Goal: Check status

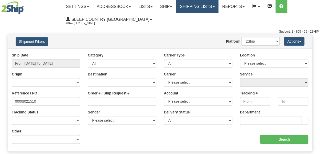
click at [185, 8] on link "Shipping lists" at bounding box center [197, 6] width 42 height 13
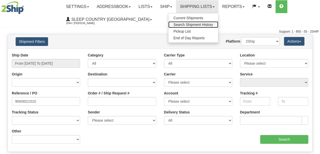
click at [191, 23] on span "Search Shipment History" at bounding box center [194, 25] width 40 height 4
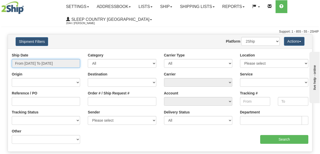
click at [40, 63] on input "From [DATE] To [DATE]" at bounding box center [46, 63] width 68 height 9
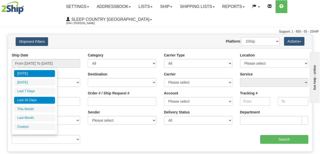
click at [40, 100] on li "Last 30 Days" at bounding box center [34, 99] width 41 height 7
type input "From [DATE] To [DATE]"
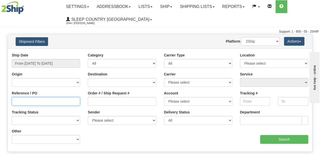
click at [33, 102] on input "Reference / PO" at bounding box center [46, 101] width 68 height 9
paste input "9000I021510"
type input "9000I021510"
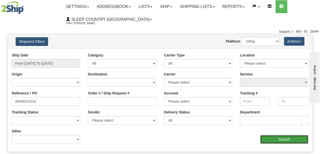
click at [268, 139] on input "Search" at bounding box center [284, 139] width 48 height 9
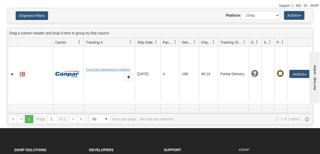
scroll to position [51, 0]
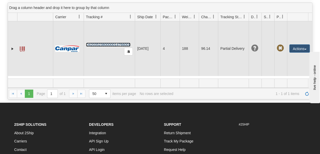
click at [108, 44] on link "D420352380000014766001" at bounding box center [108, 44] width 45 height 4
